Goal: Task Accomplishment & Management: Manage account settings

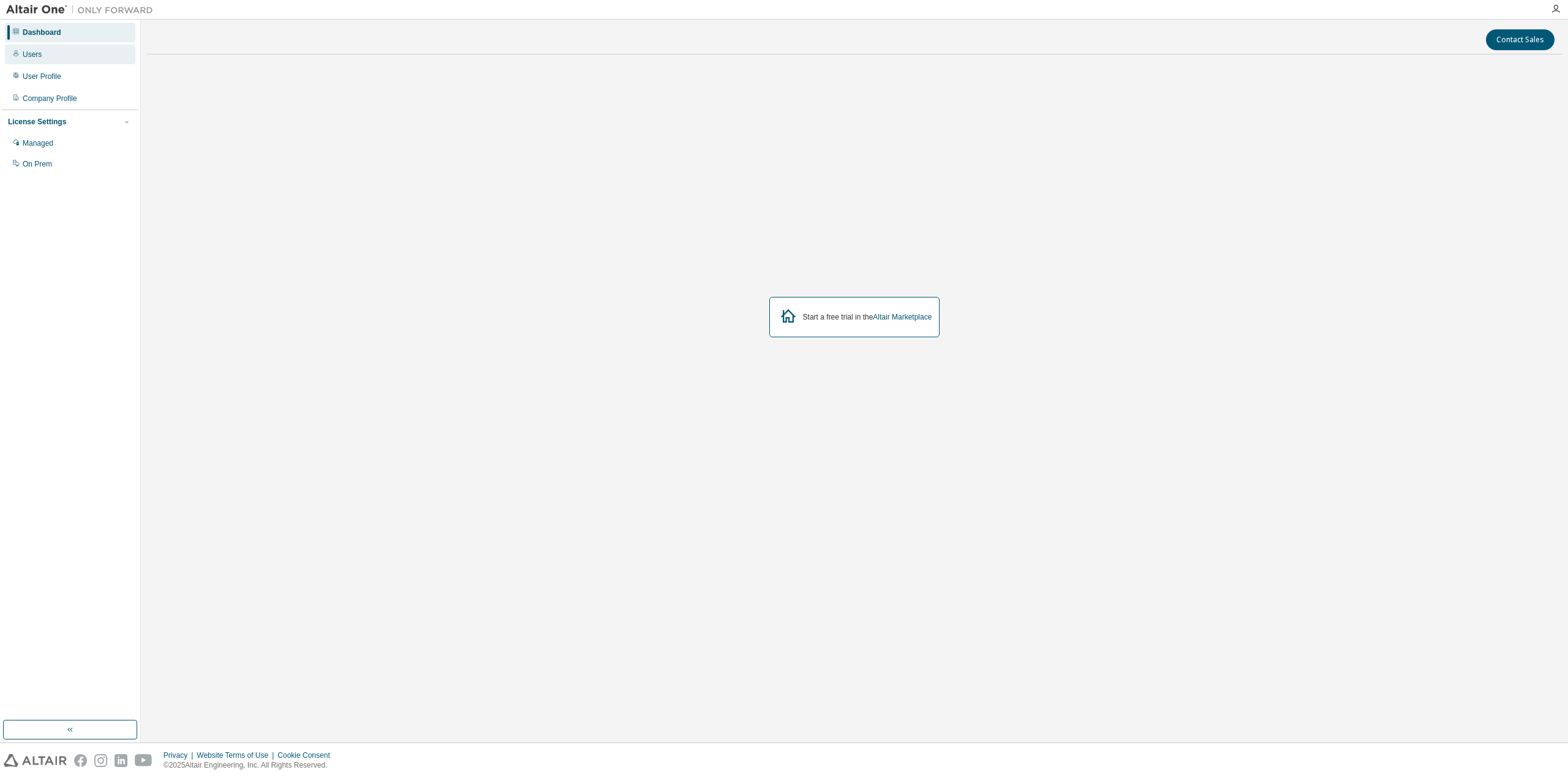
click at [74, 59] on div "Users" at bounding box center [70, 54] width 130 height 20
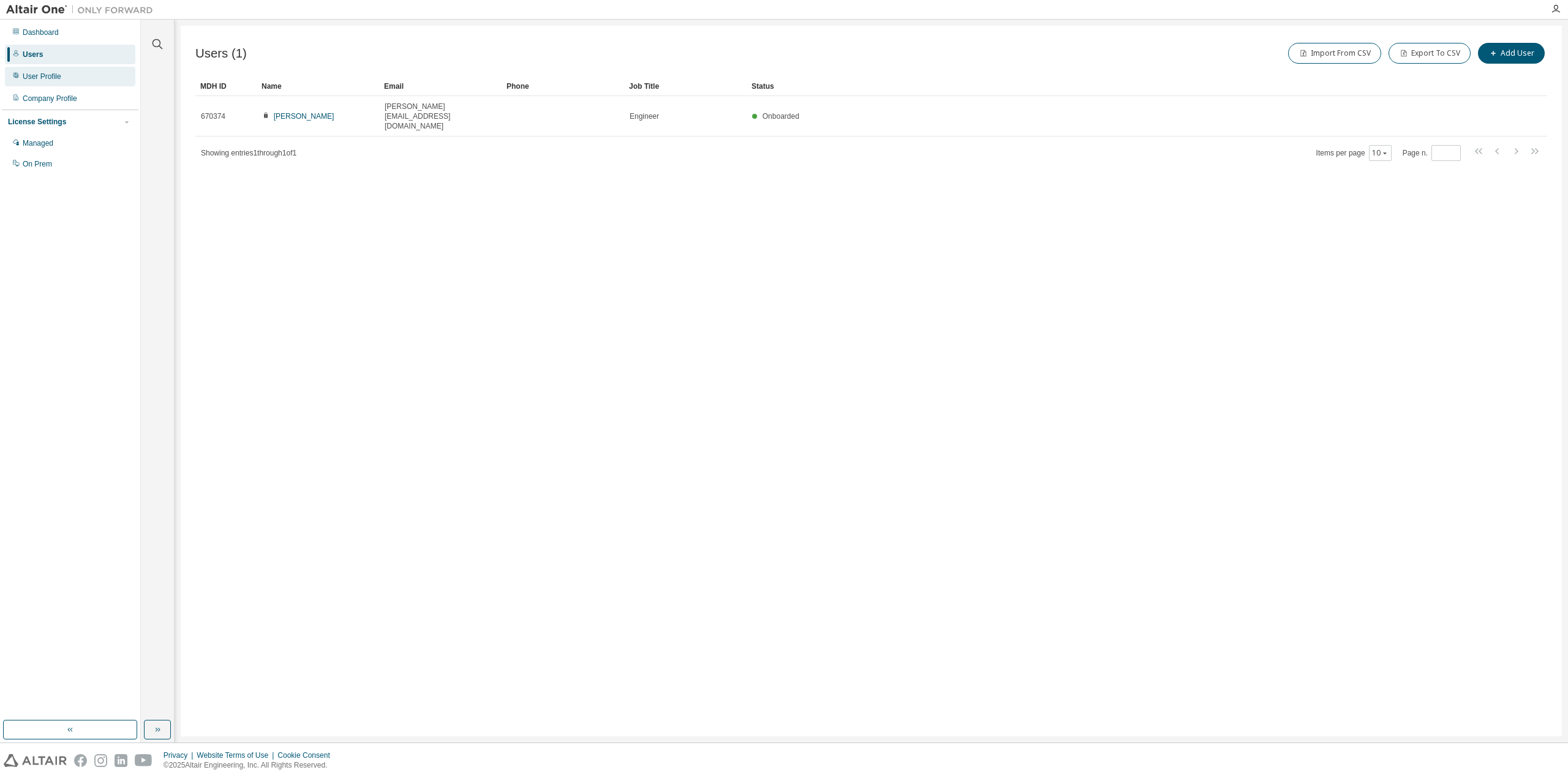
click at [67, 84] on div "User Profile" at bounding box center [70, 77] width 130 height 20
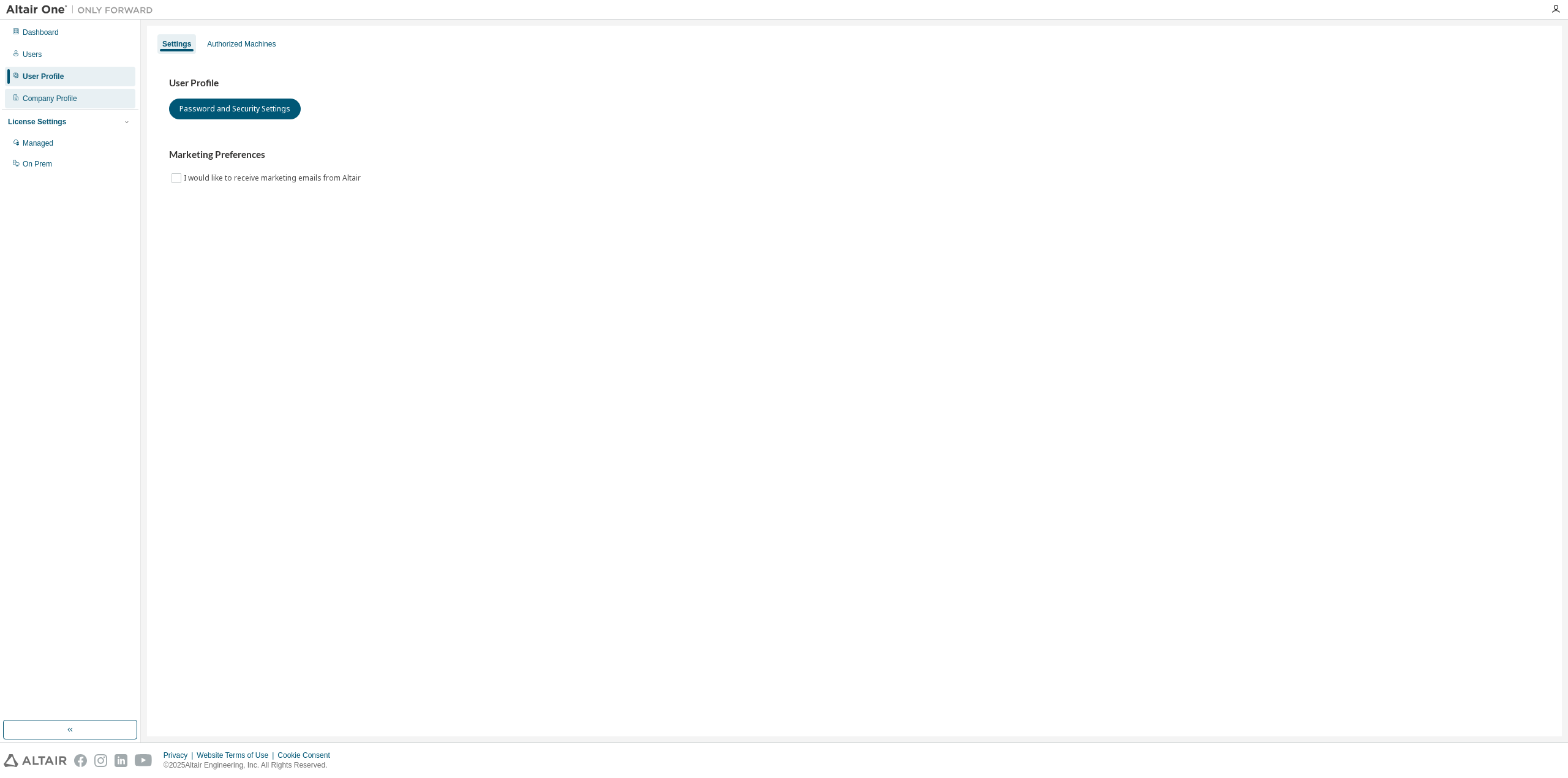
click at [66, 93] on div "Company Profile" at bounding box center [70, 99] width 130 height 20
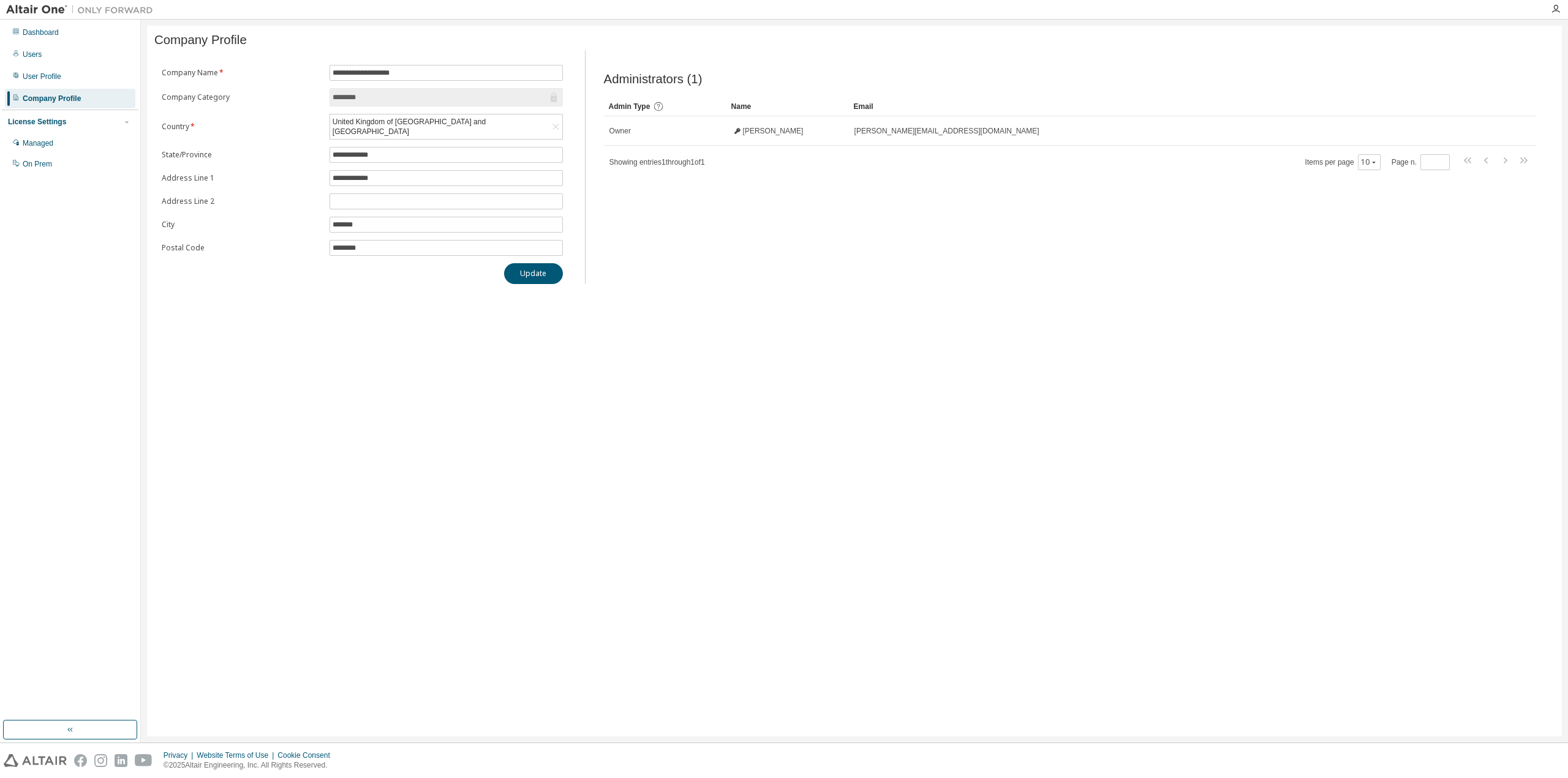
click at [47, 120] on div "License Settings" at bounding box center [37, 122] width 58 height 10
click at [44, 126] on div "License Settings" at bounding box center [37, 122] width 58 height 10
click at [44, 140] on div "Managed" at bounding box center [38, 143] width 31 height 10
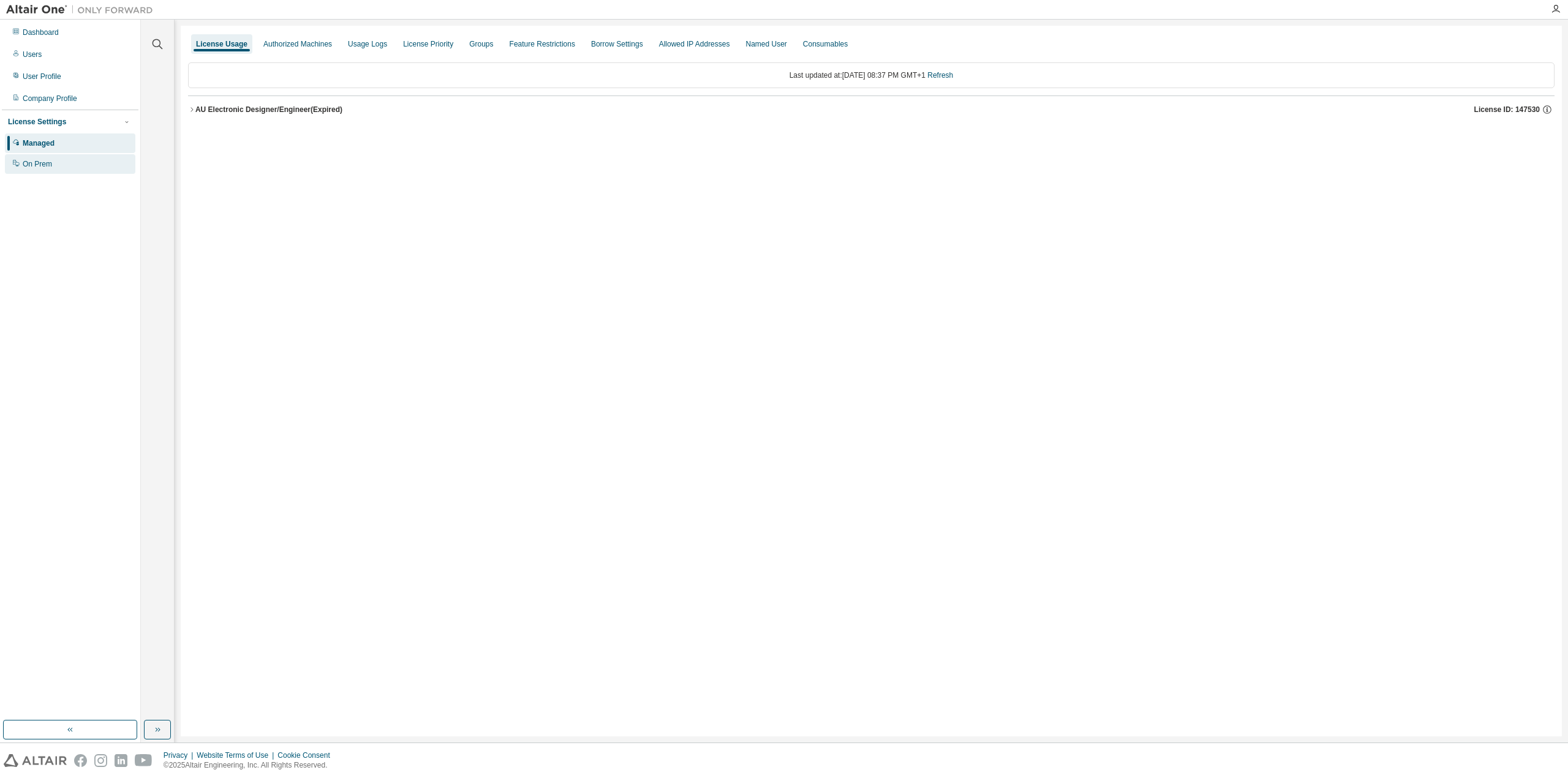
click at [43, 169] on div "On Prem" at bounding box center [70, 164] width 130 height 20
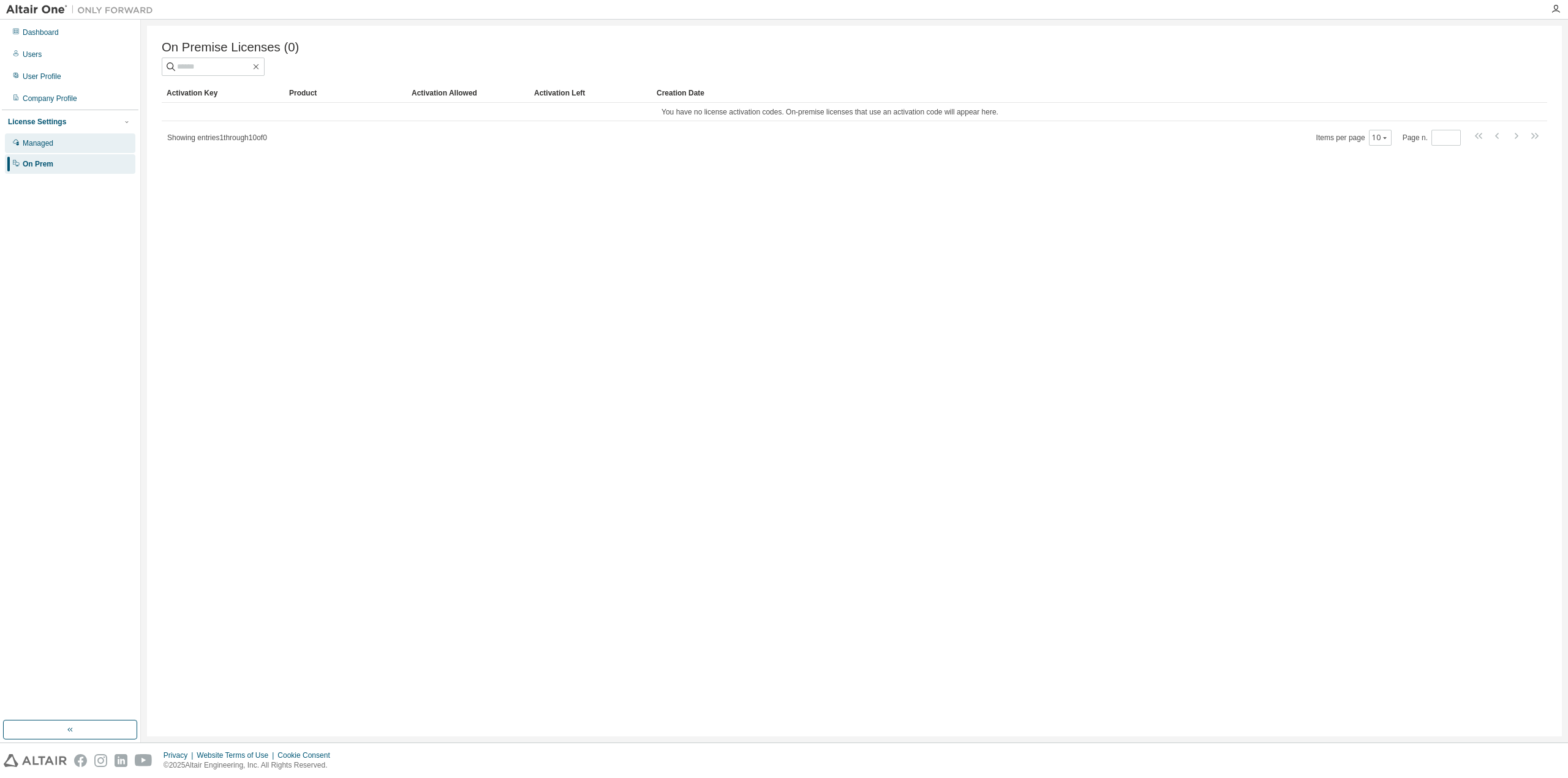
click at [48, 147] on div "Managed" at bounding box center [38, 143] width 31 height 10
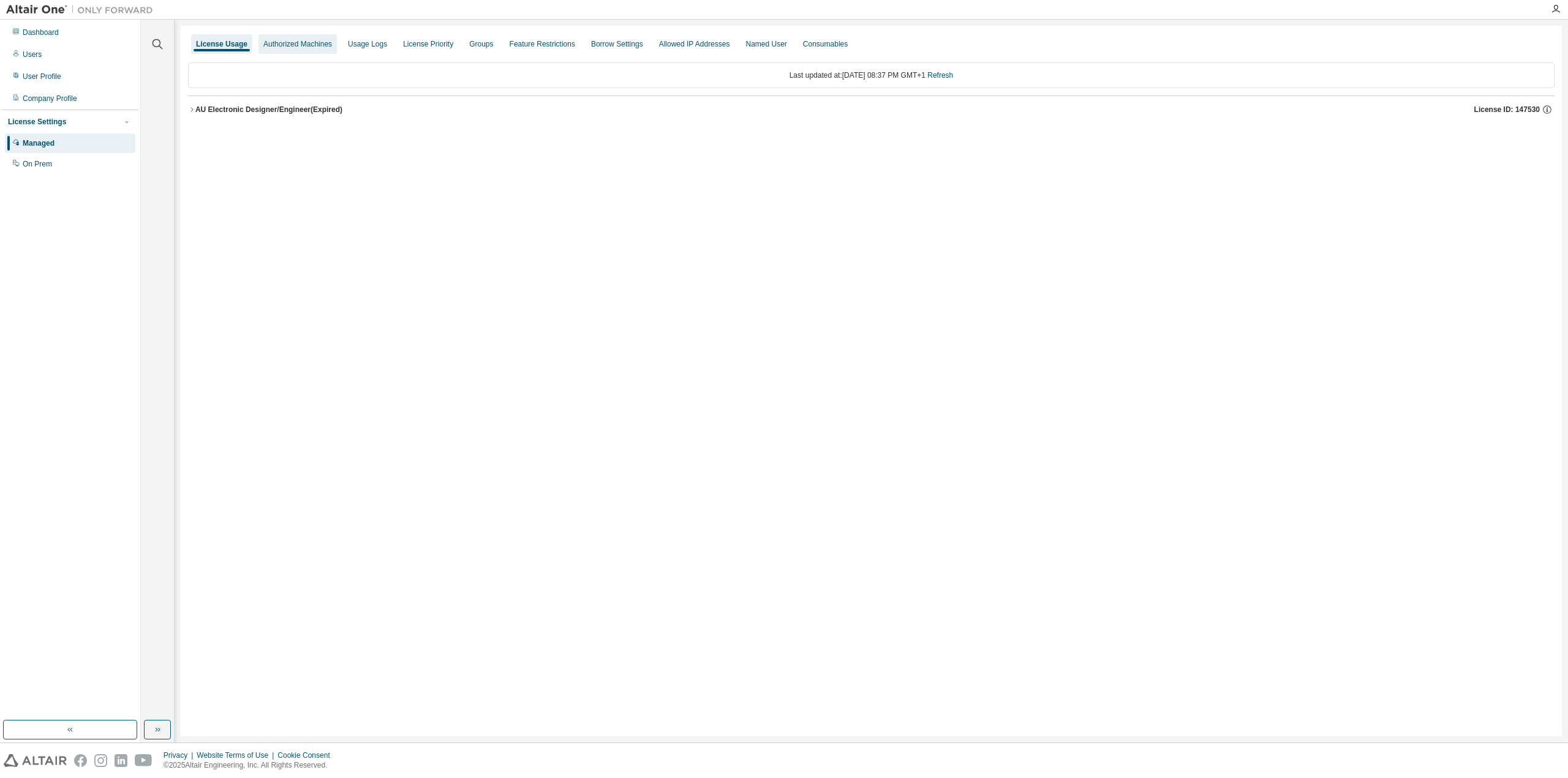
click at [294, 45] on div "Authorized Machines" at bounding box center [297, 44] width 68 height 10
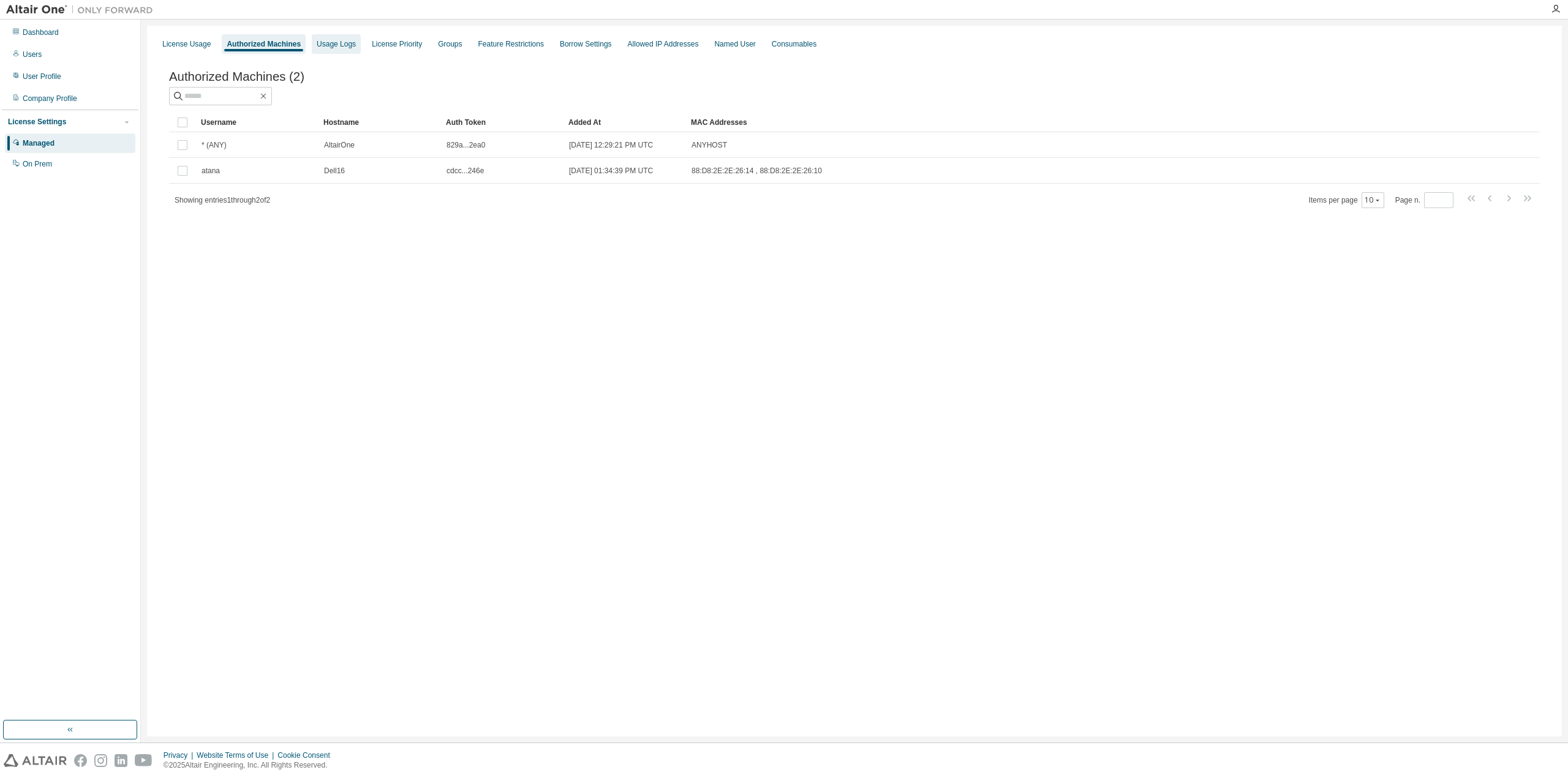
click at [335, 45] on div "Usage Logs" at bounding box center [336, 44] width 39 height 10
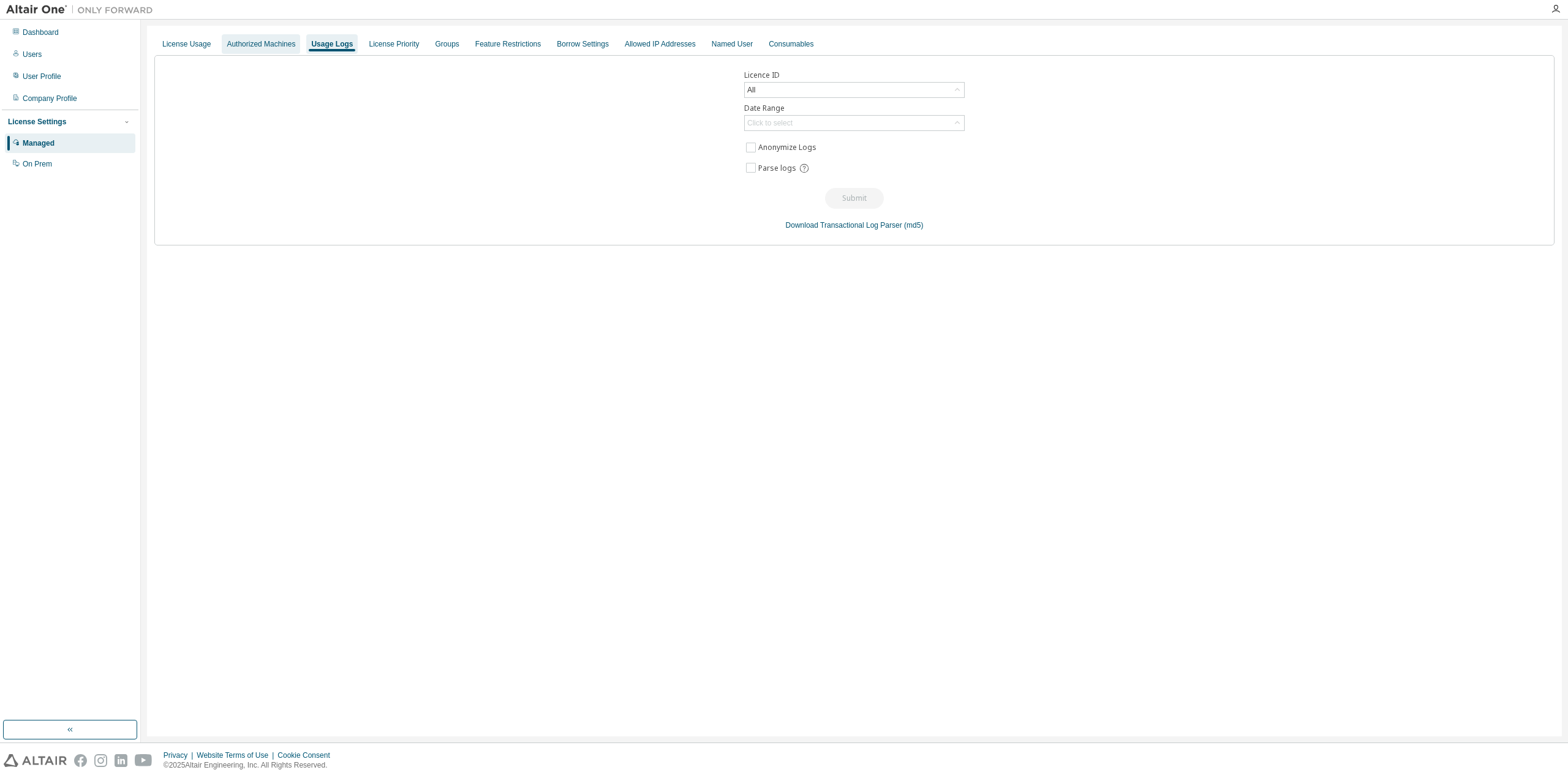
drag, startPoint x: 335, startPoint y: 45, endPoint x: 278, endPoint y: 44, distance: 57.0
click at [278, 44] on div "Authorized Machines" at bounding box center [261, 44] width 68 height 10
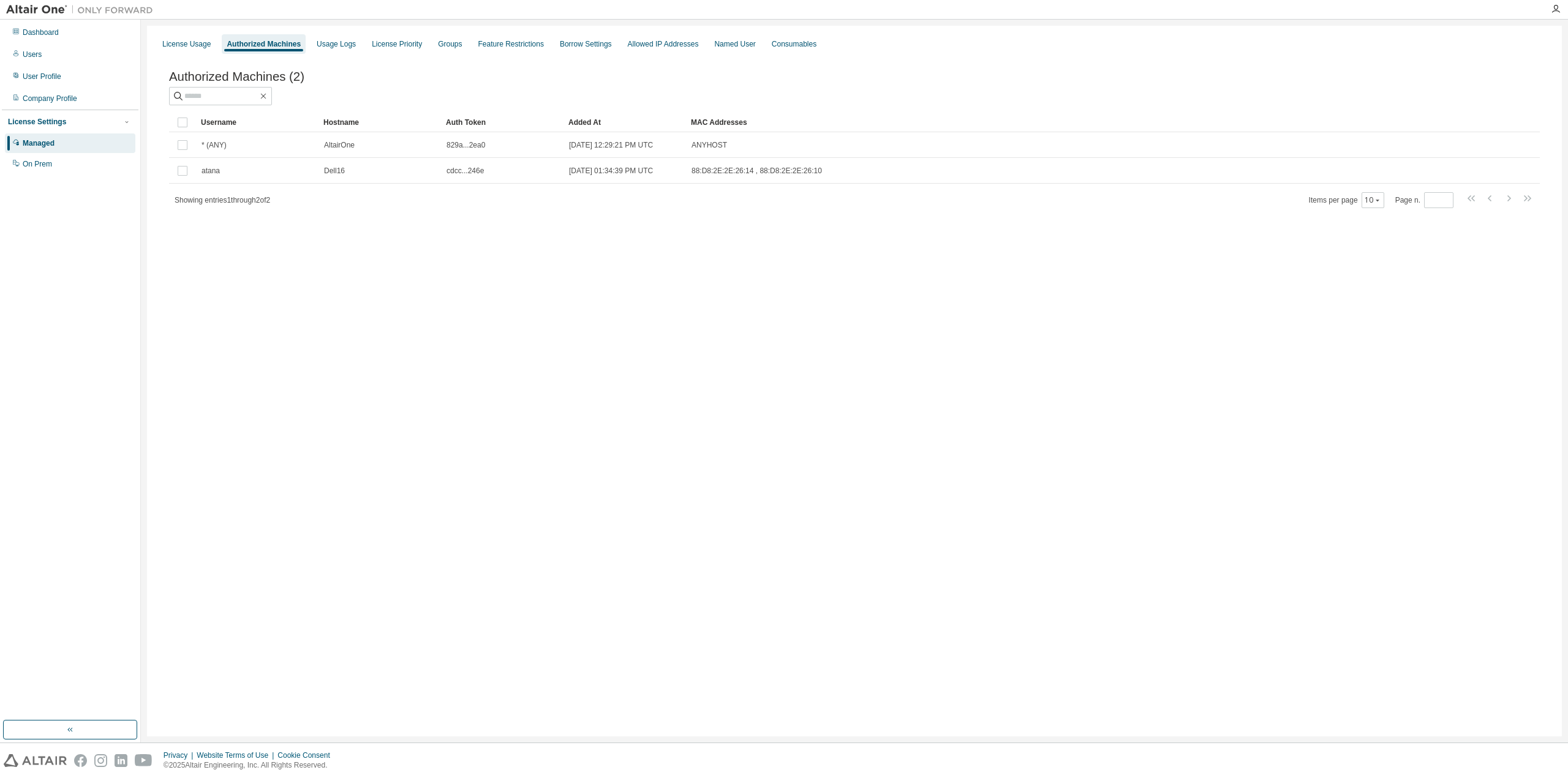
click at [356, 38] on div "License Usage Authorized Machines Usage Logs License Priority Groups Feature Re…" at bounding box center [854, 44] width 1400 height 22
click at [376, 42] on div "License Priority" at bounding box center [396, 44] width 50 height 10
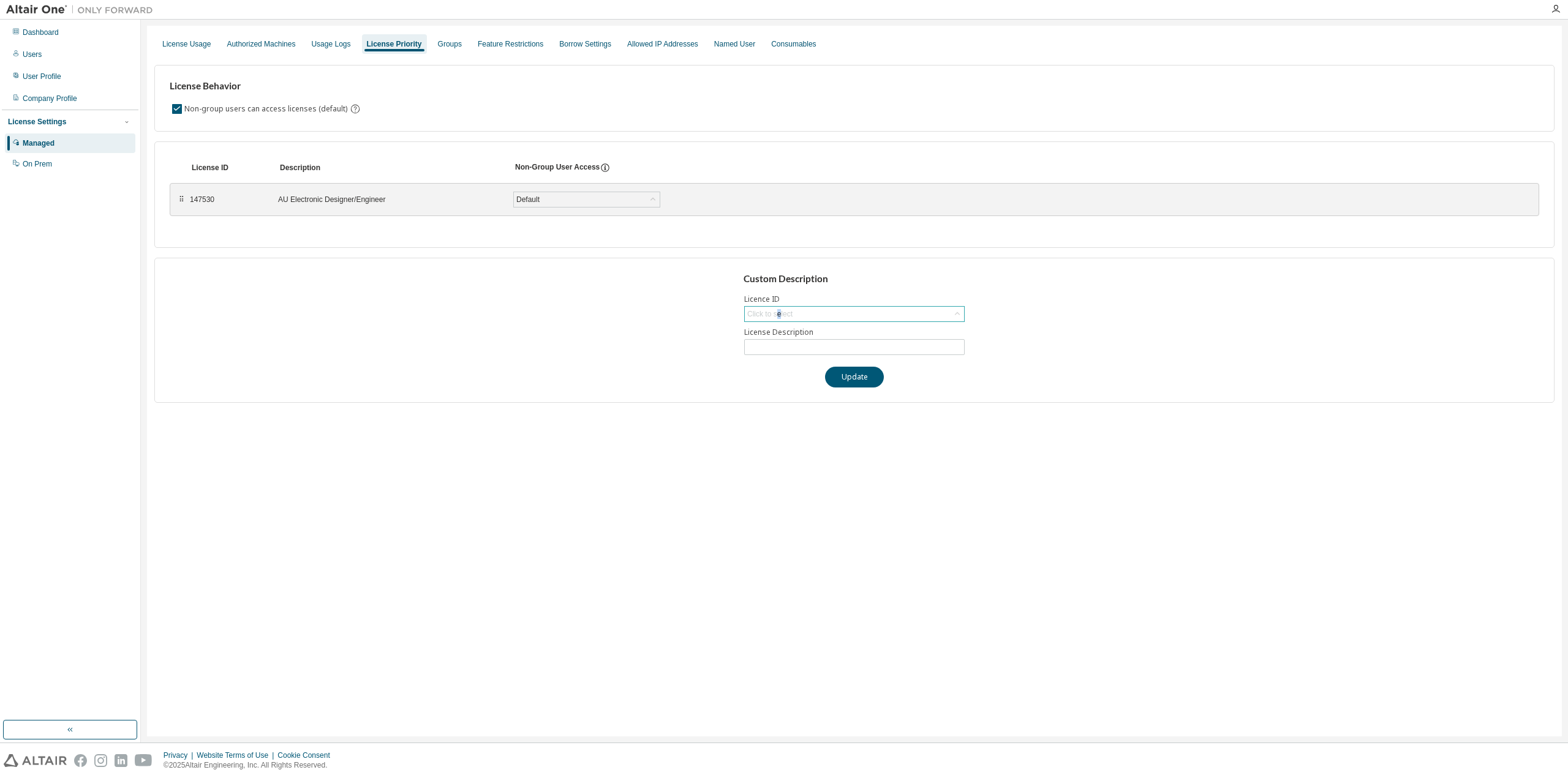
click at [779, 317] on div "Click to select" at bounding box center [769, 313] width 45 height 10
click at [810, 347] on li "147530 - AU Electronic Designer/Engineer (Expired)" at bounding box center [853, 348] width 217 height 16
type input "**********"
drag, startPoint x: 810, startPoint y: 347, endPoint x: 803, endPoint y: 346, distance: 7.1
click at [803, 346] on input "**********" at bounding box center [854, 346] width 215 height 10
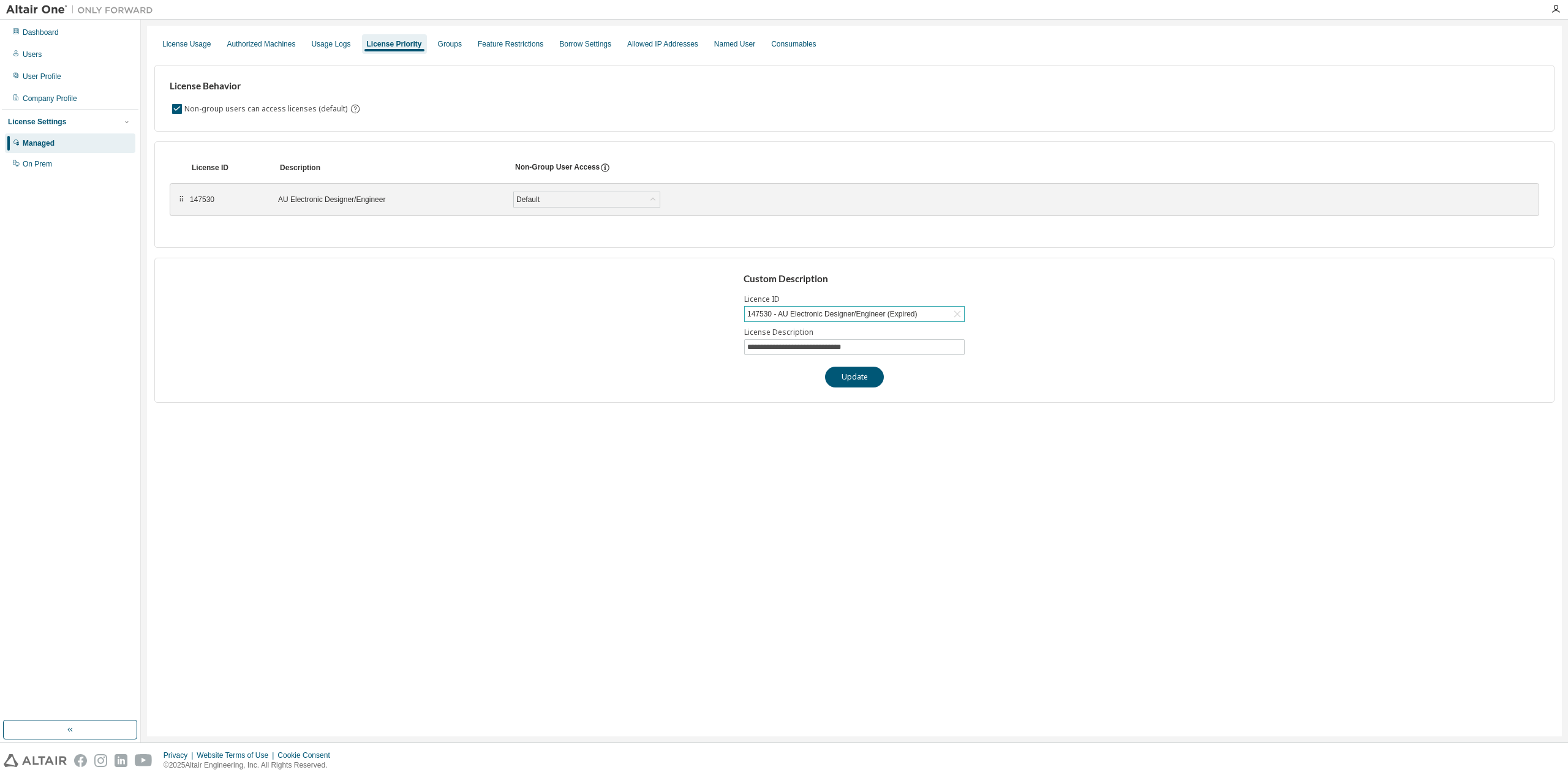
click at [460, 42] on div "License Usage Authorized Machines Usage Logs License Priority Groups Feature Re…" at bounding box center [854, 44] width 1400 height 22
click at [457, 43] on div "Groups" at bounding box center [450, 44] width 34 height 20
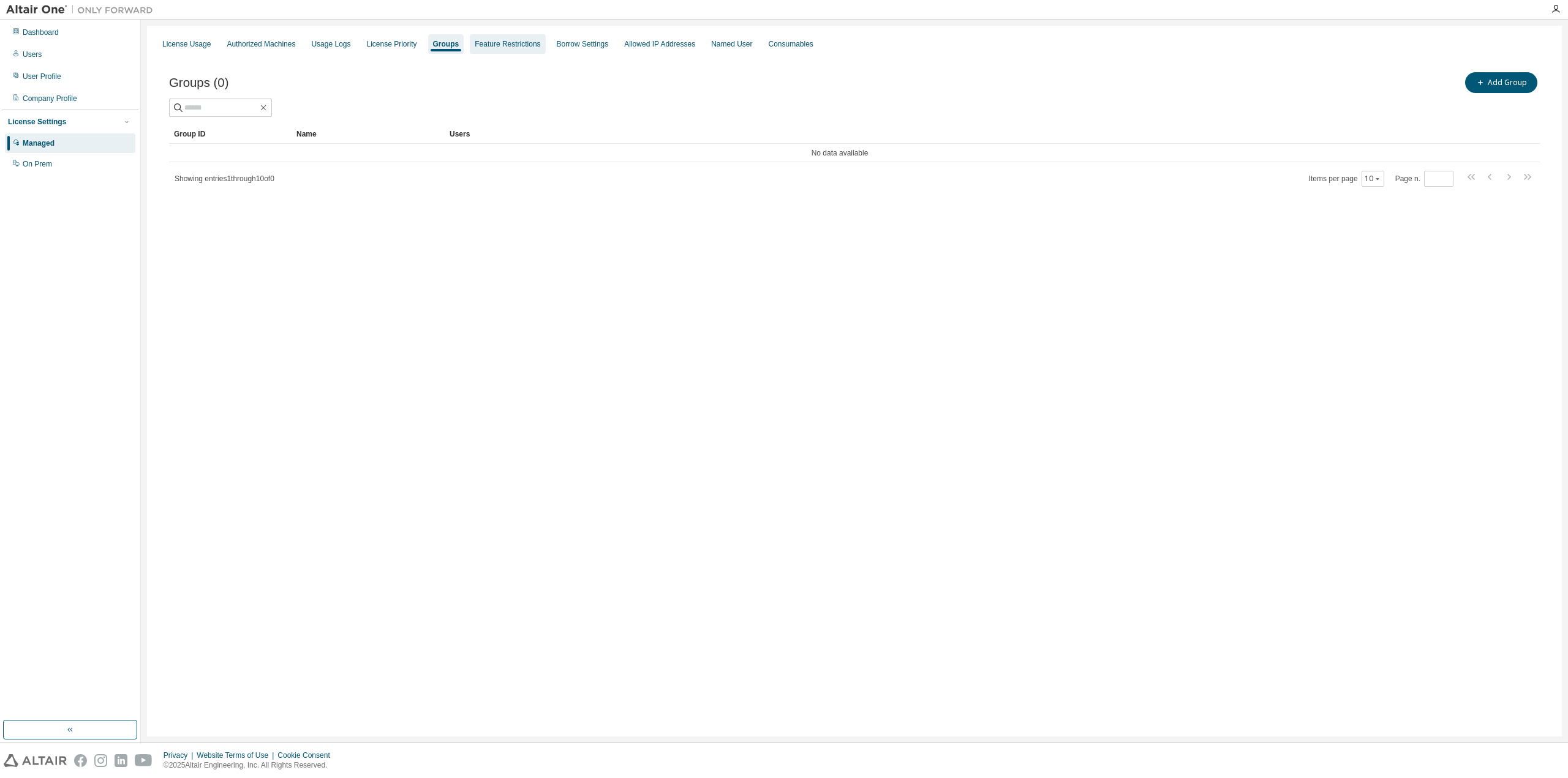
click at [482, 48] on div "Feature Restrictions" at bounding box center [507, 44] width 65 height 10
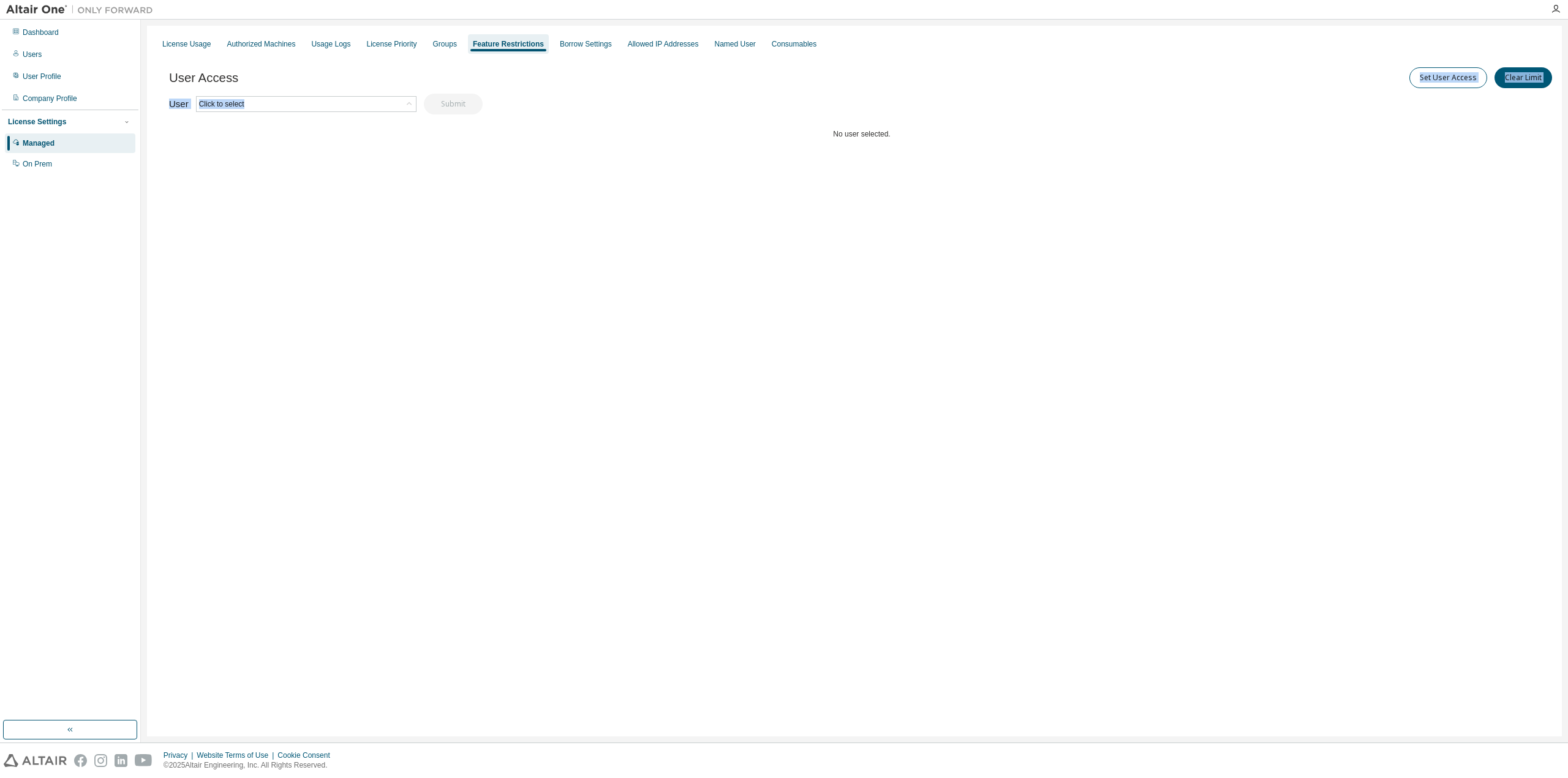
click at [367, 94] on div "User Access Set User Access Clear Limit Clear Load Save Save As Field Operator …" at bounding box center [861, 129] width 1386 height 147
click at [364, 105] on div "Click to select" at bounding box center [306, 103] width 219 height 15
click at [356, 133] on li "chris@electromotive.works" at bounding box center [304, 138] width 217 height 16
click at [466, 113] on button "Submit" at bounding box center [453, 103] width 59 height 21
click at [570, 35] on div "Borrow Settings" at bounding box center [586, 44] width 62 height 20
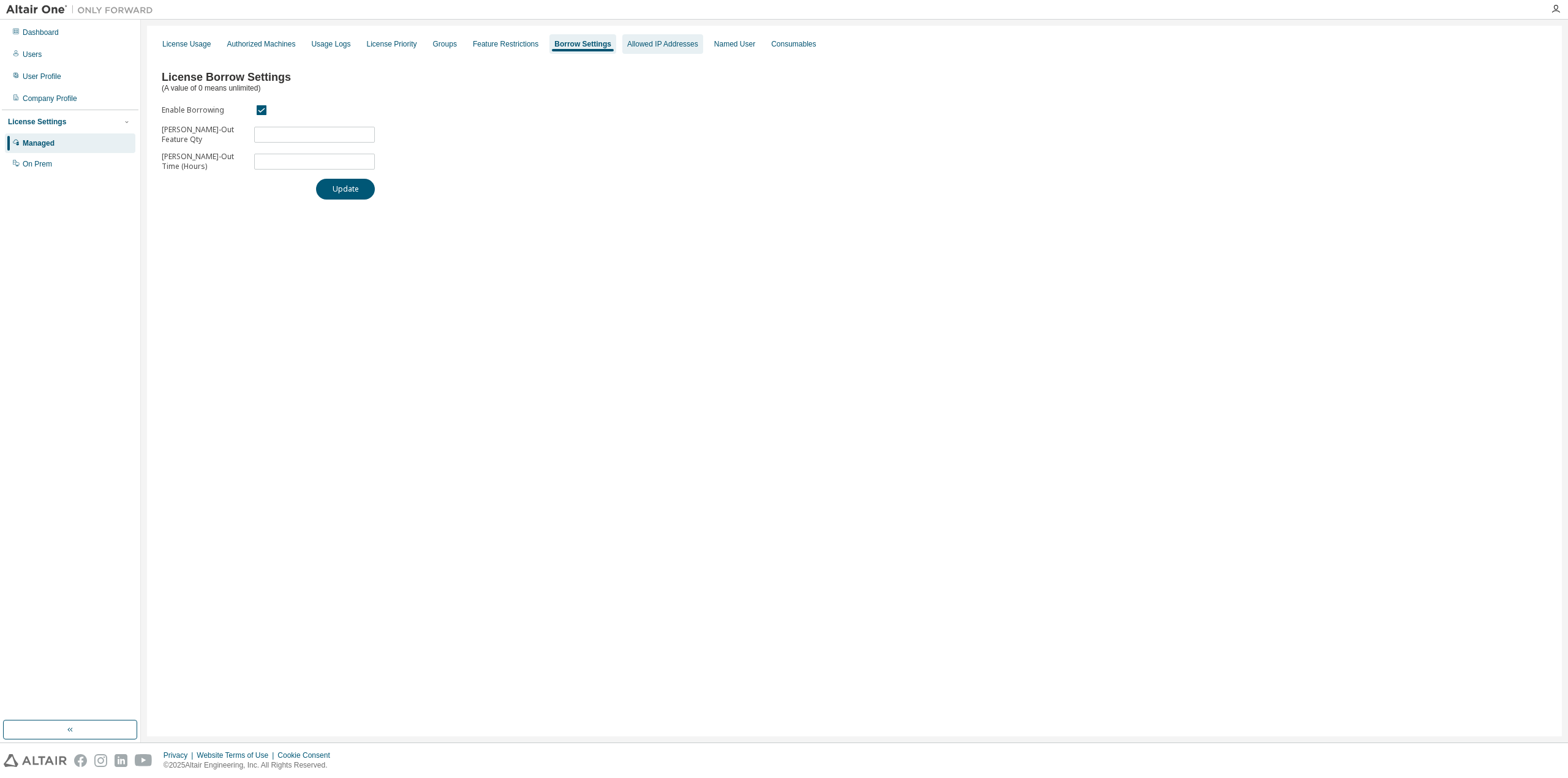
click at [658, 53] on div "Allowed IP Addresses" at bounding box center [662, 44] width 81 height 20
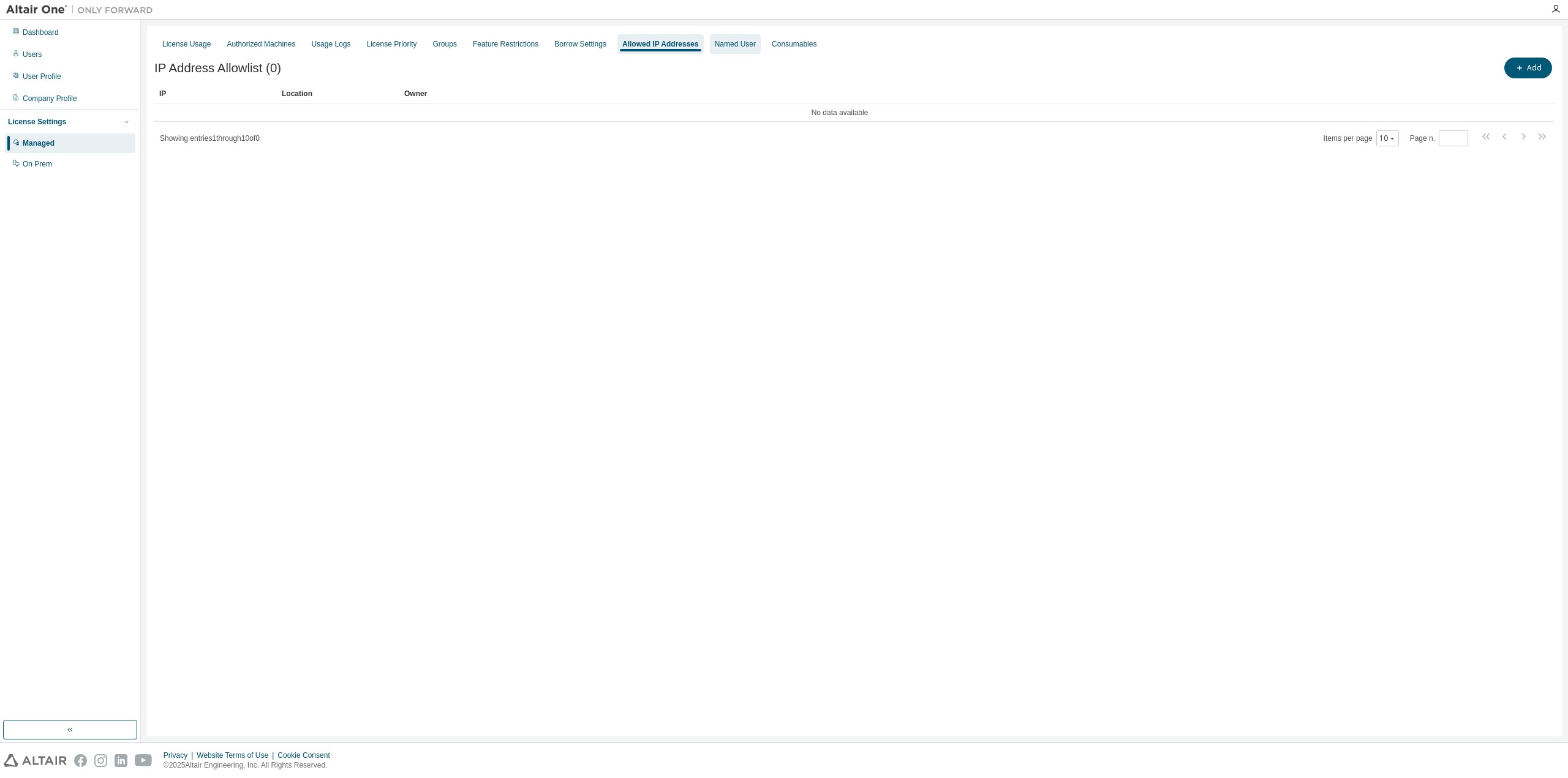
click at [710, 50] on div "Named User" at bounding box center [735, 44] width 51 height 20
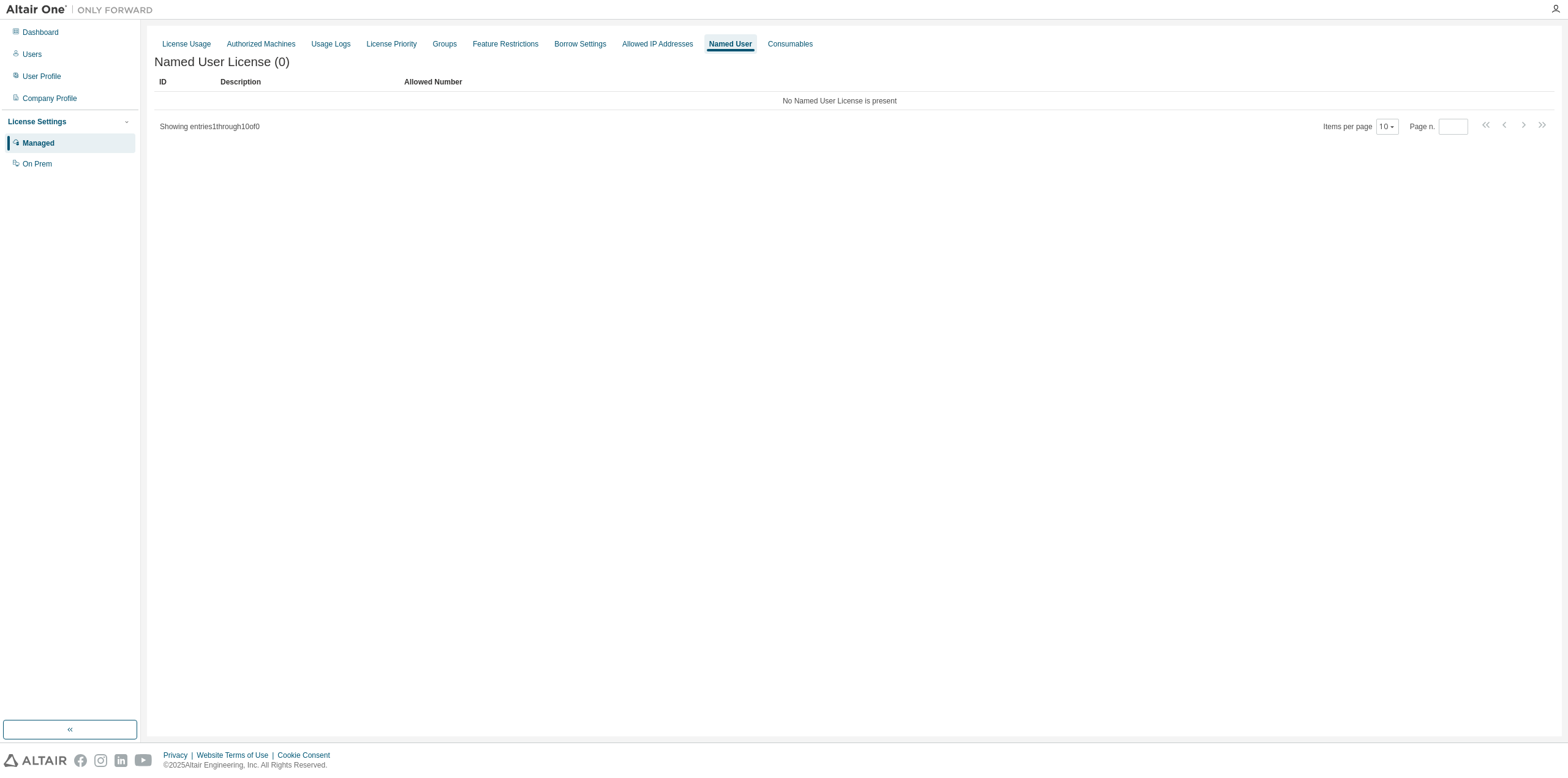
click at [781, 54] on div "License Usage Authorized Machines Usage Logs License Priority Groups Feature Re…" at bounding box center [854, 44] width 1400 height 22
click at [782, 48] on div "Consumables" at bounding box center [791, 44] width 44 height 10
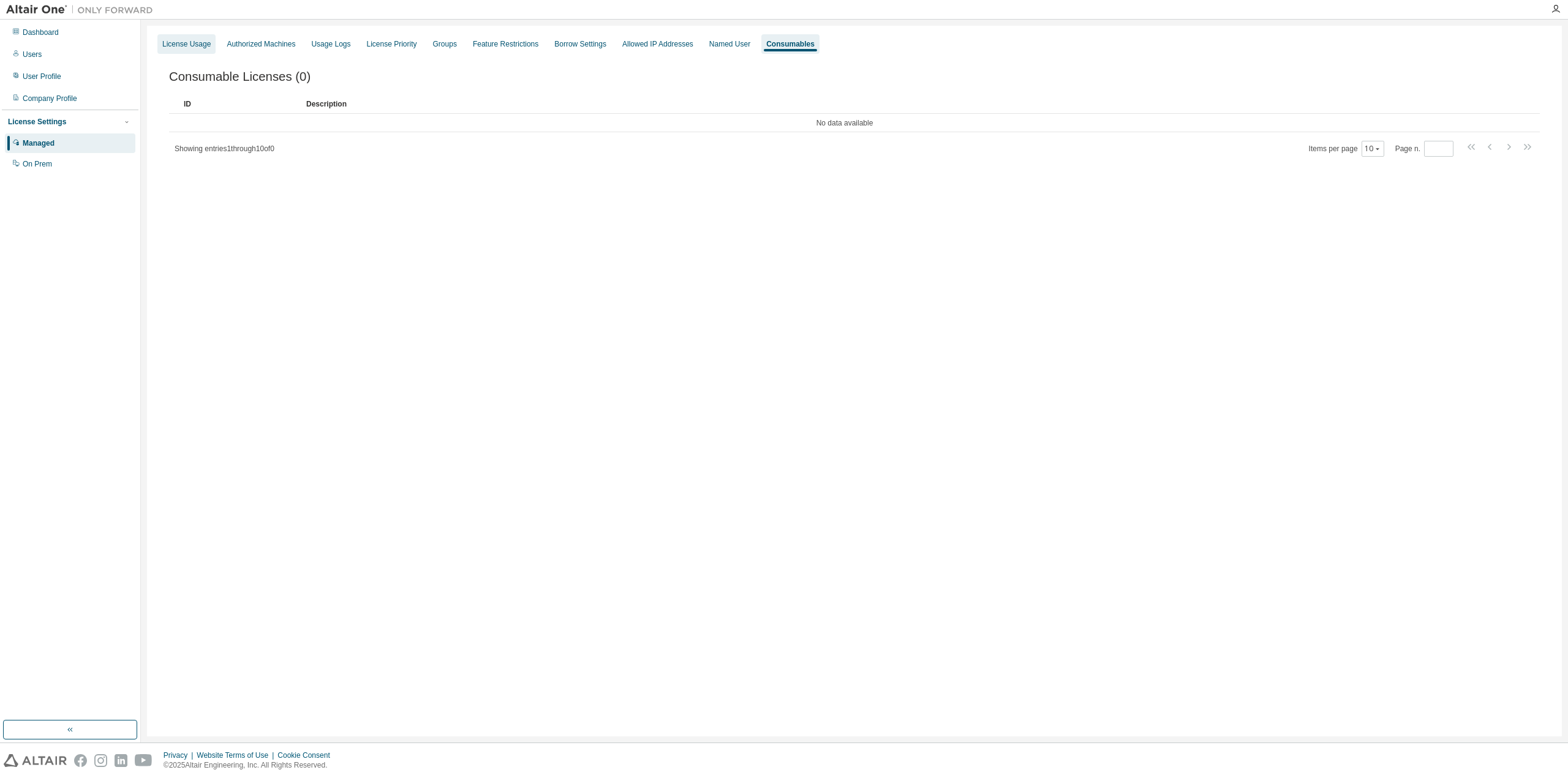
click at [202, 38] on div "License Usage" at bounding box center [186, 44] width 58 height 20
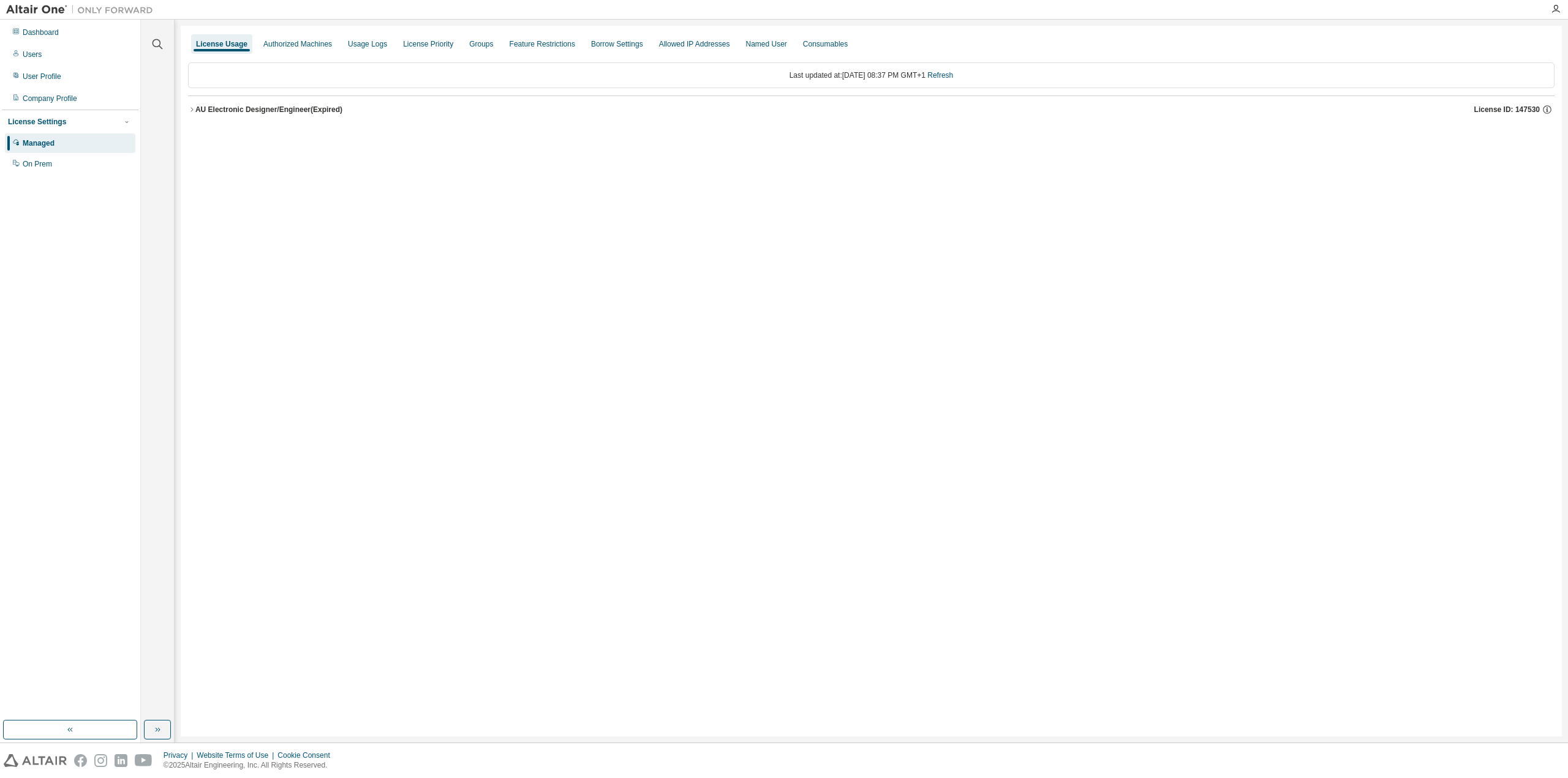
click at [279, 107] on div "AU Electronic Designer/Engineer (Expired)" at bounding box center [269, 110] width 147 height 10
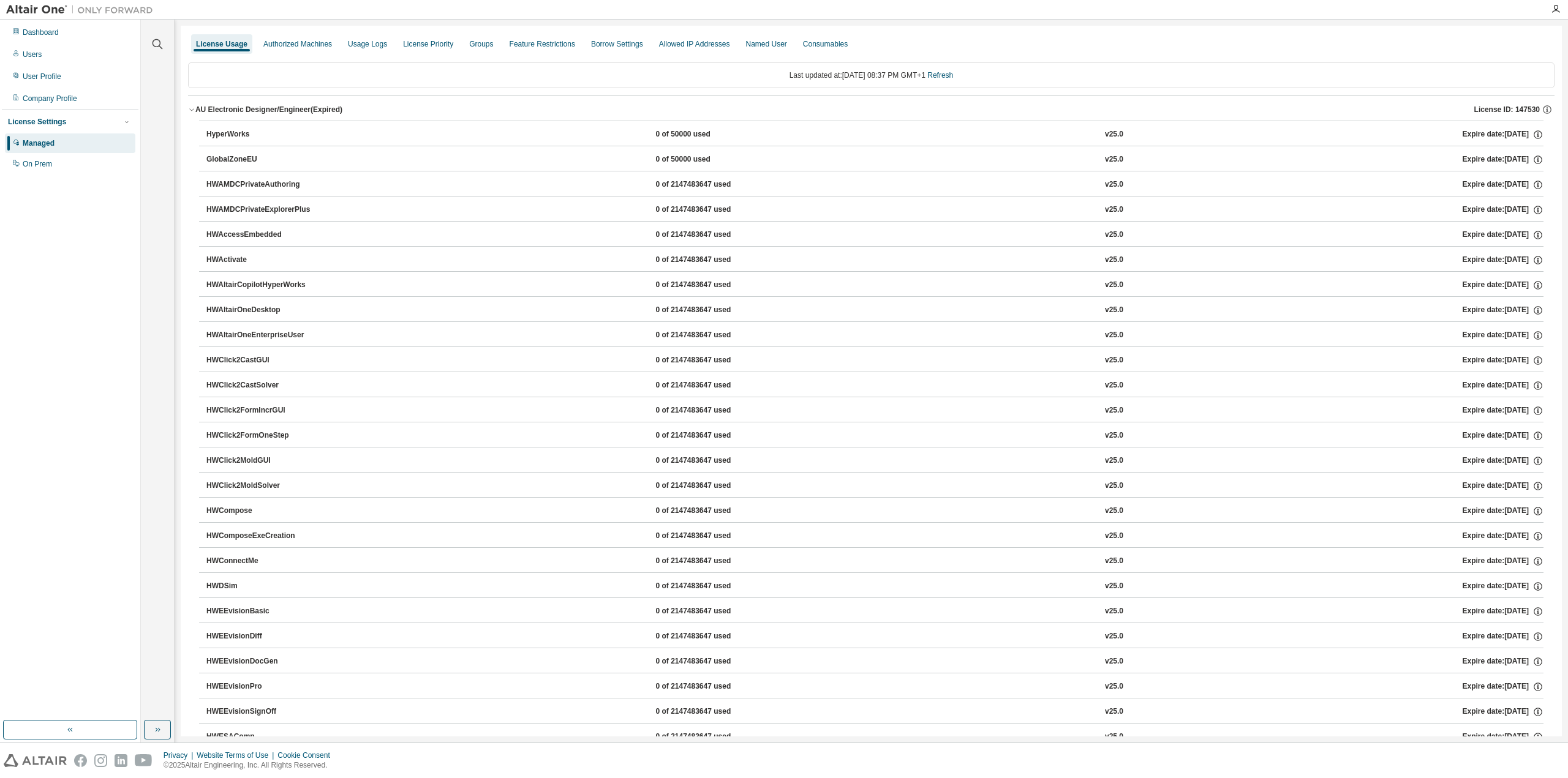
drag, startPoint x: 279, startPoint y: 107, endPoint x: 245, endPoint y: 99, distance: 34.9
click at [245, 99] on button "AU Electronic Designer/Engineer (Expired) License ID: 147530" at bounding box center [871, 109] width 1366 height 27
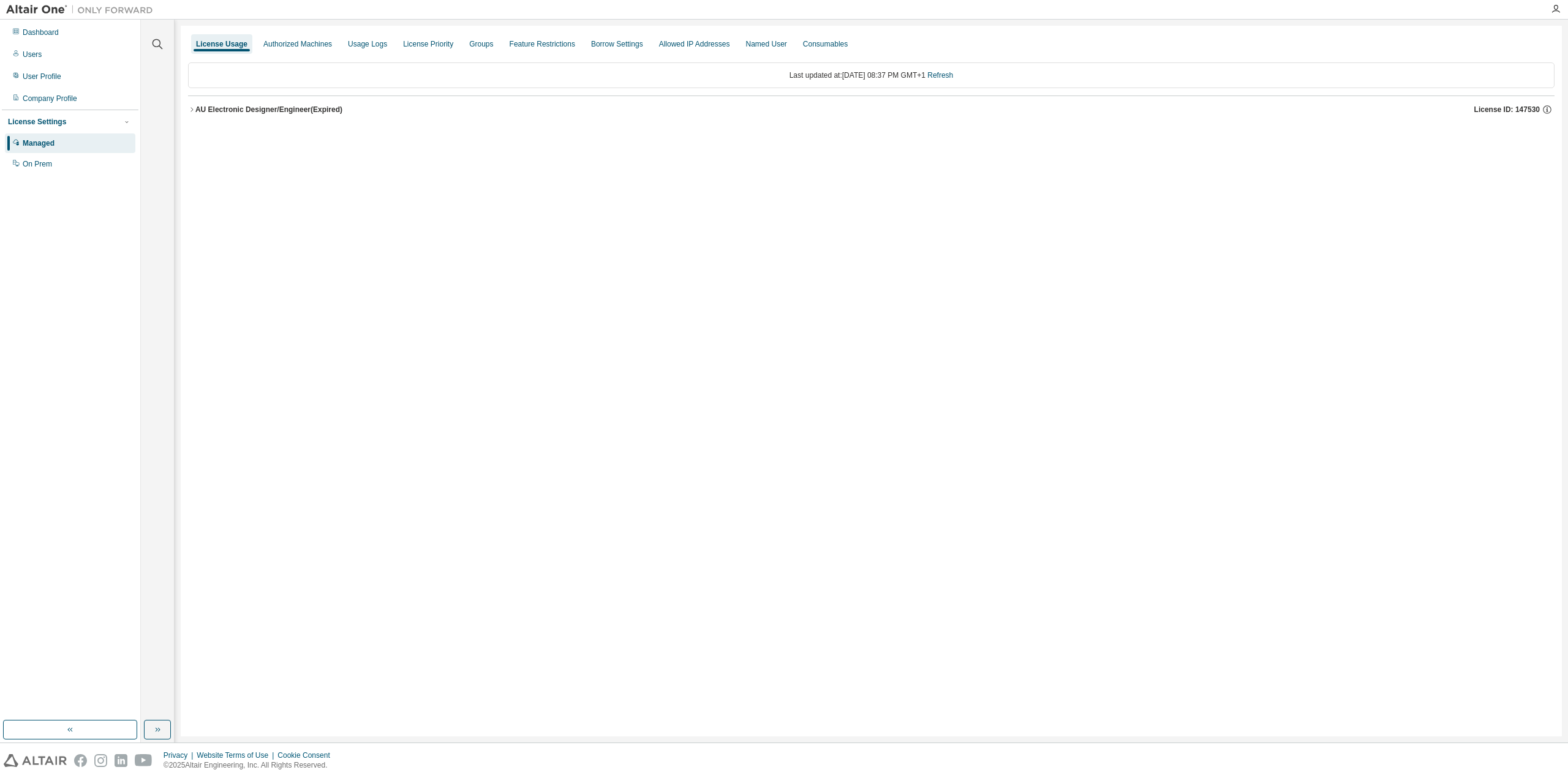
click at [245, 97] on button "AU Electronic Designer/Engineer (Expired) License ID: 147530" at bounding box center [871, 109] width 1366 height 27
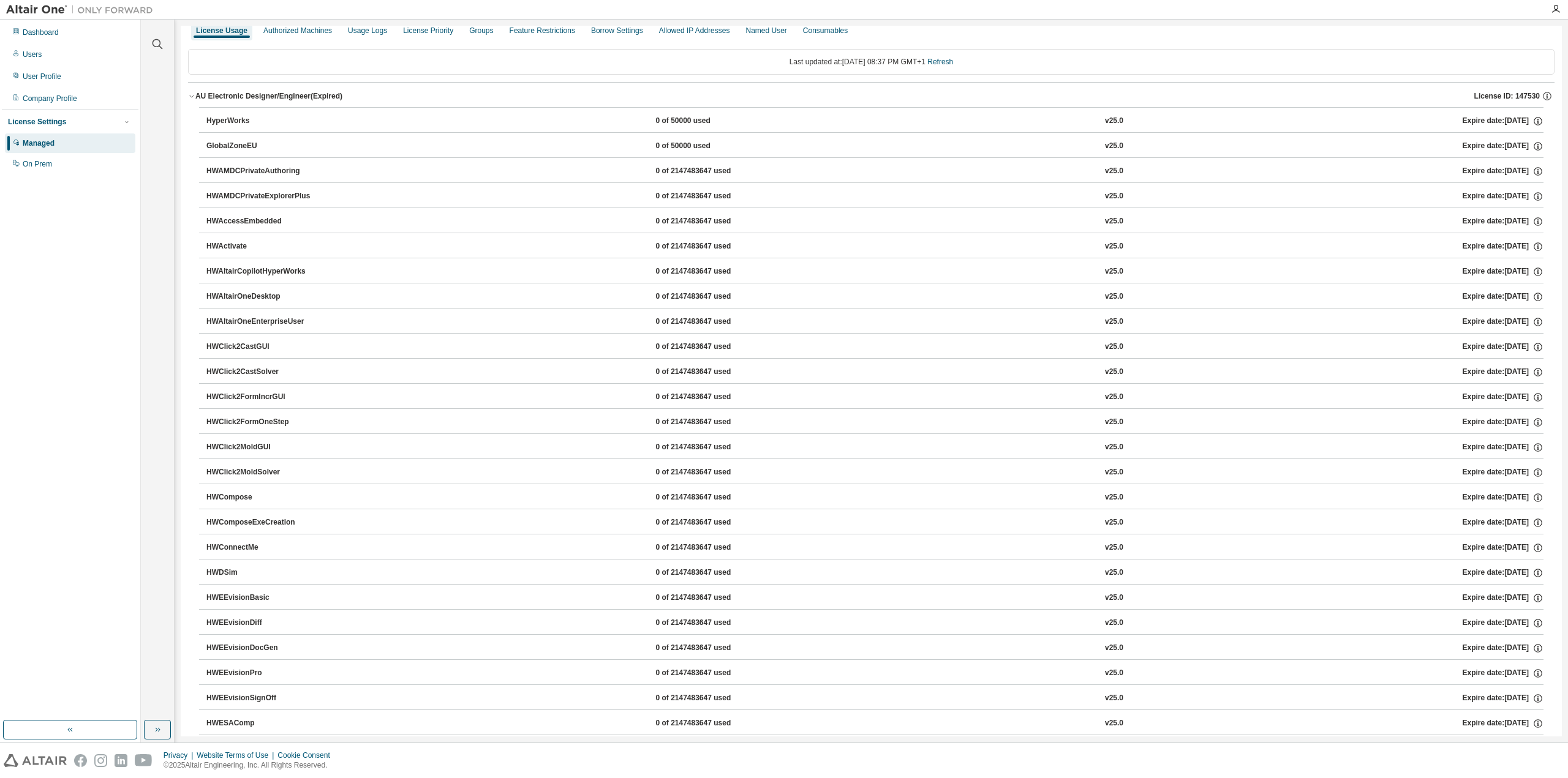
scroll to position [14, 0]
